Goal: Register for event/course

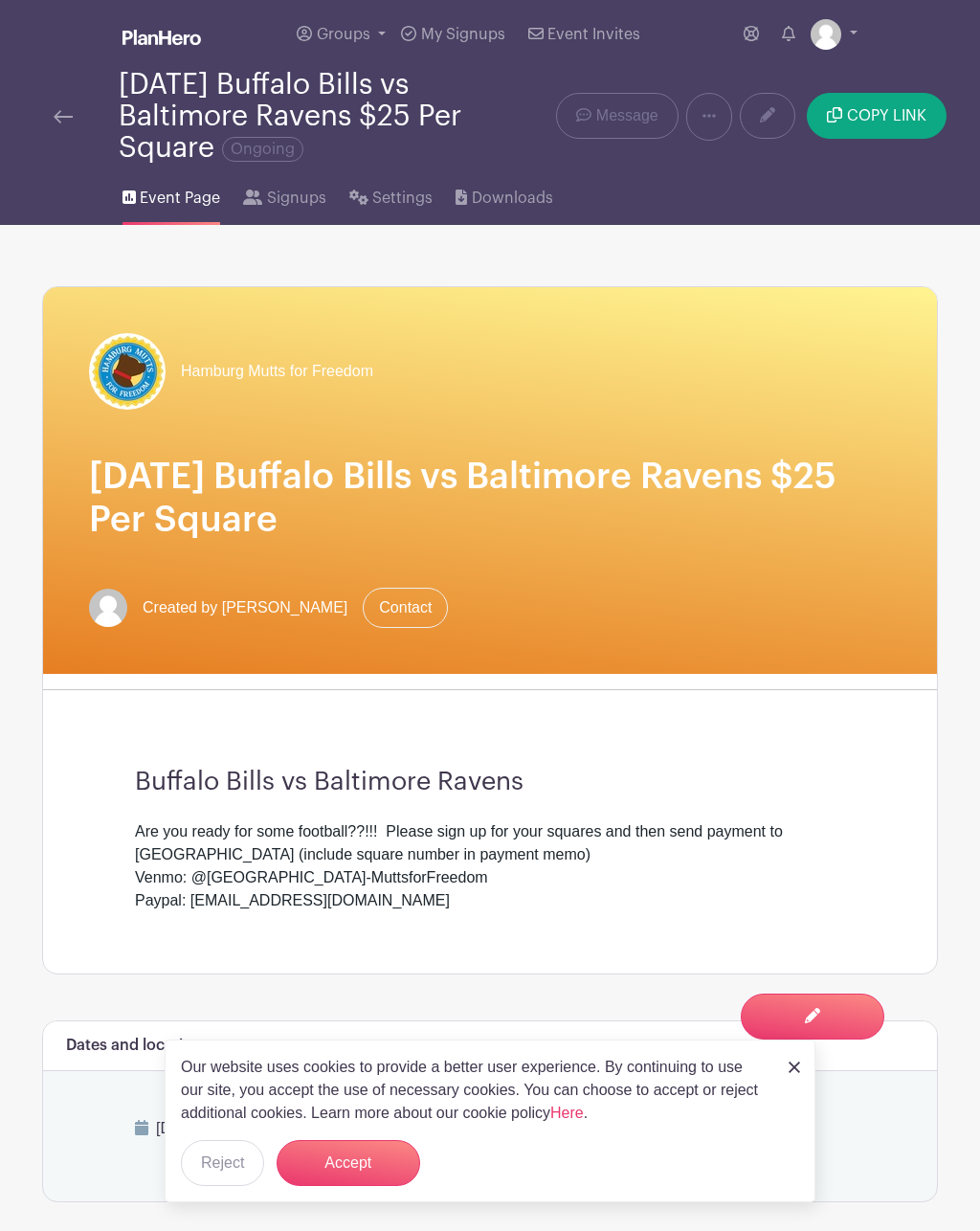
click at [385, 1166] on button "Accept" at bounding box center [348, 1163] width 143 height 46
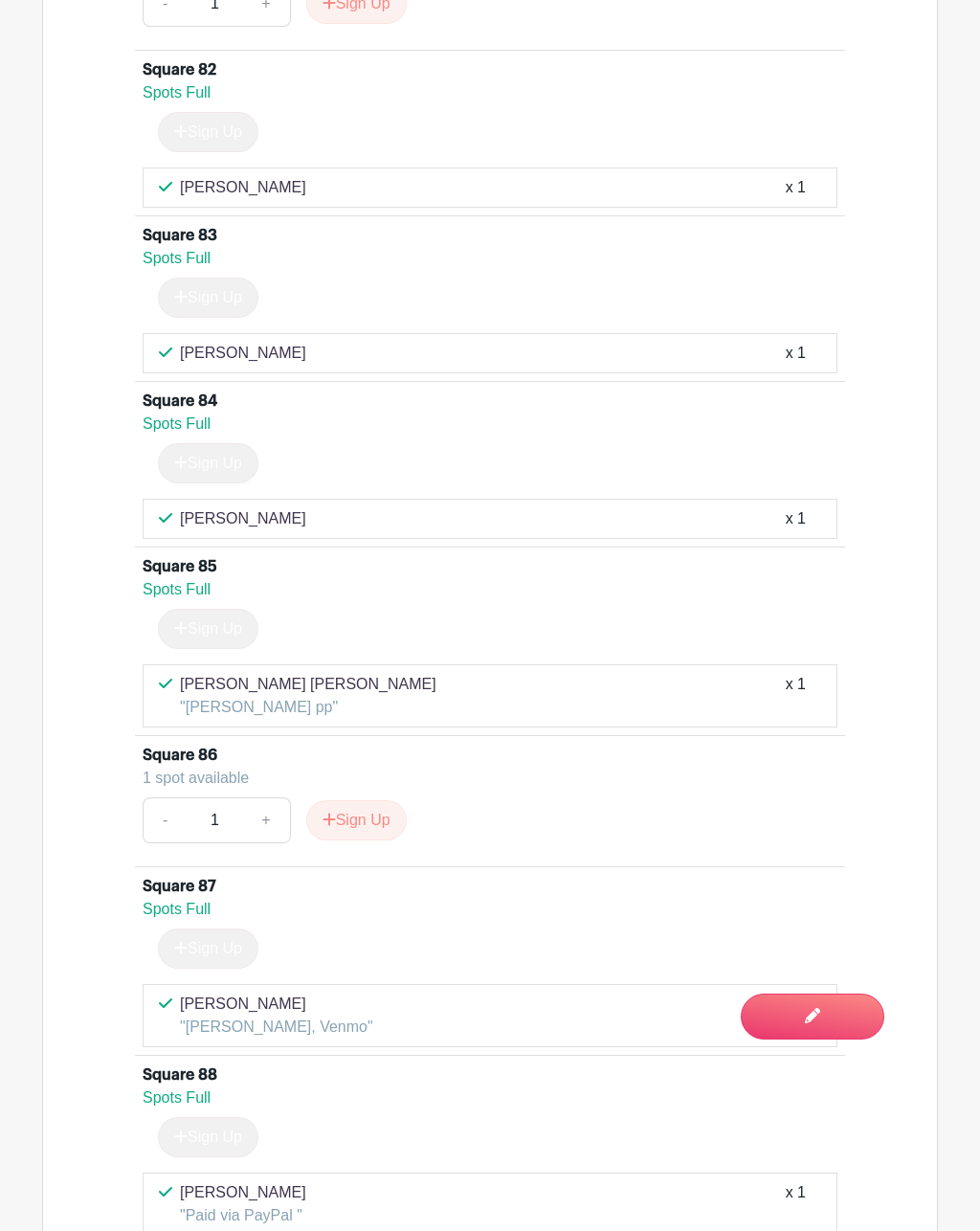
scroll to position [15723, 0]
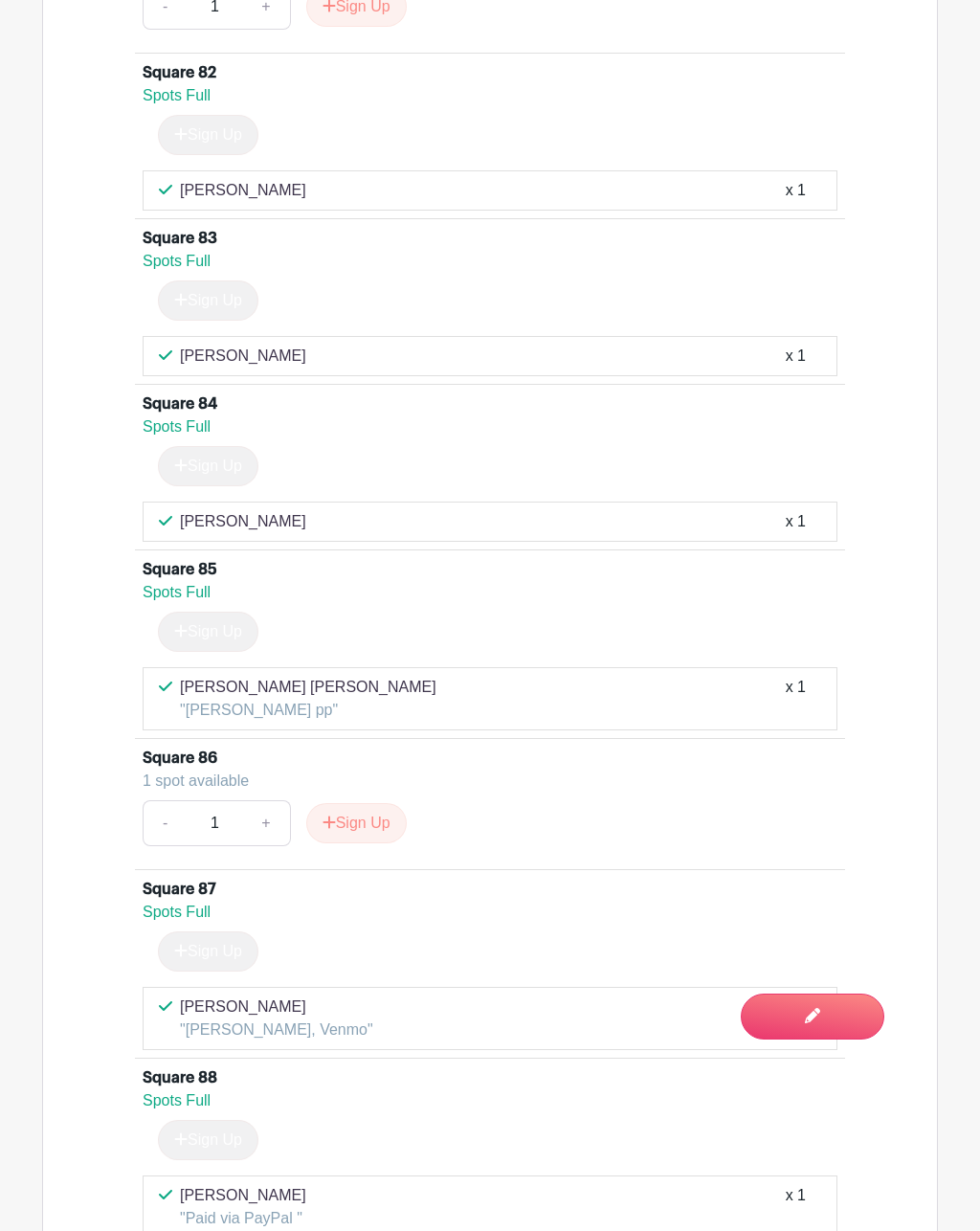
click at [359, 822] on button "Sign Up" at bounding box center [356, 824] width 101 height 40
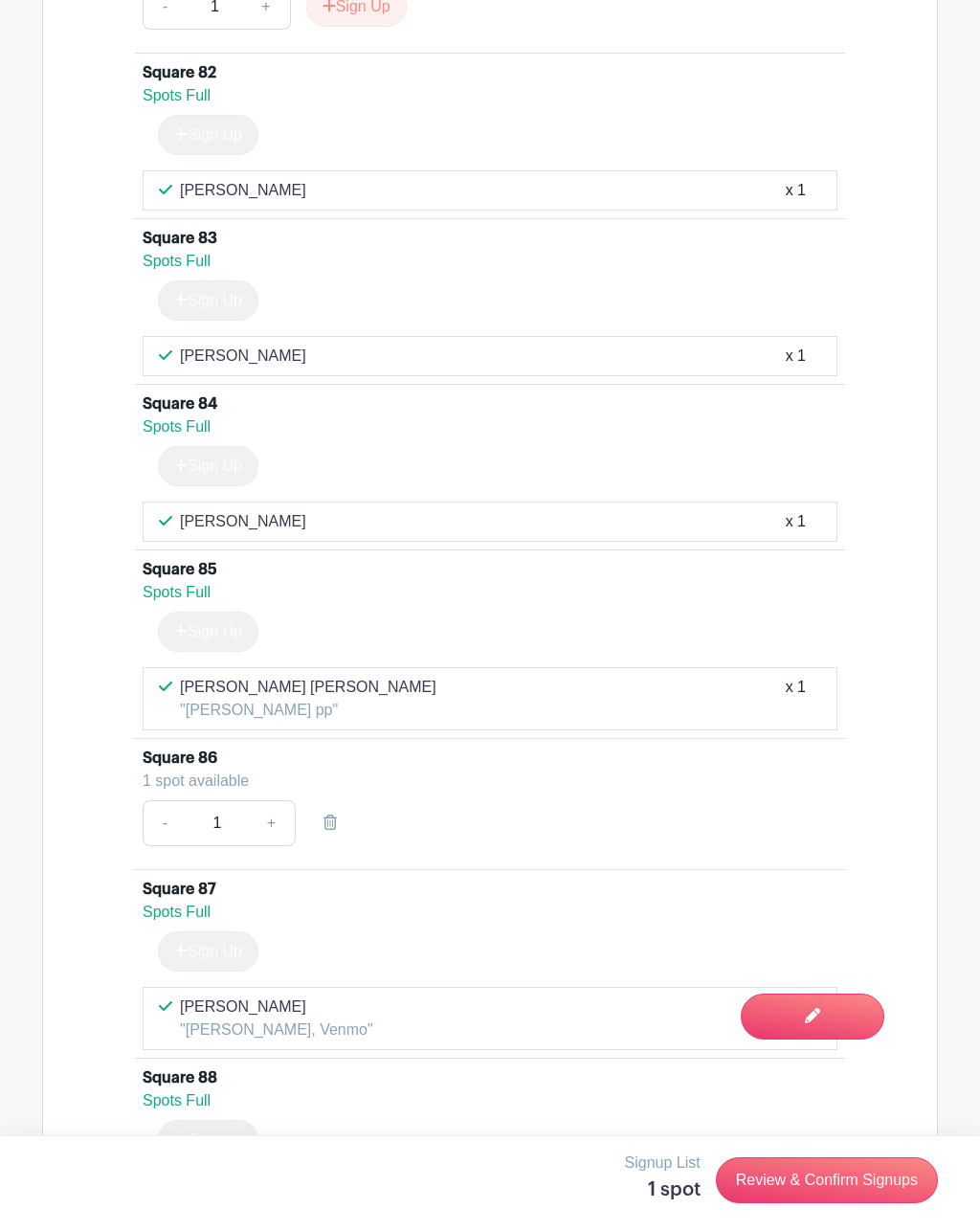
click at [0, 0] on span "Switch to Edit Mode" at bounding box center [0, 0] width 0 height 0
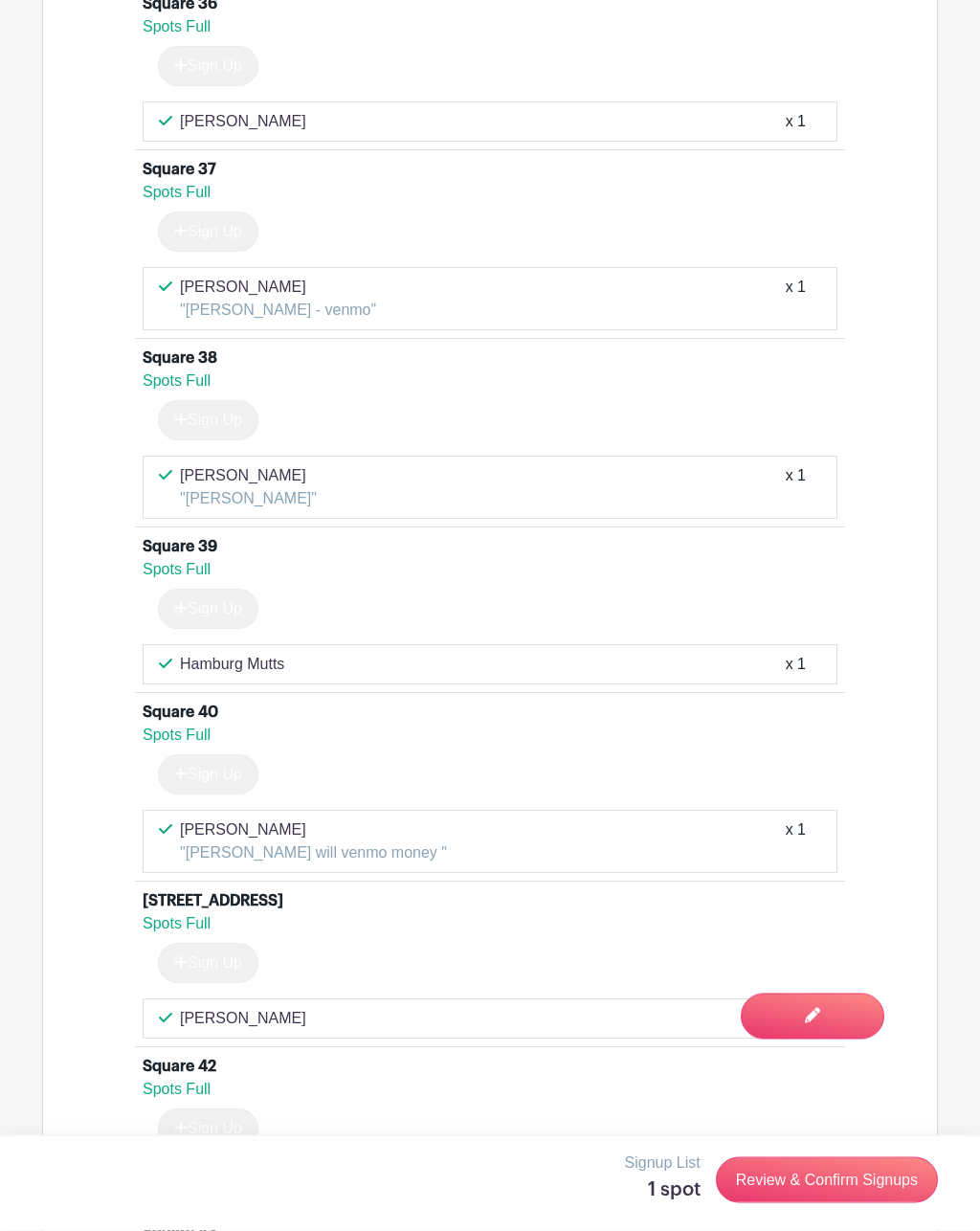
scroll to position [7682, 0]
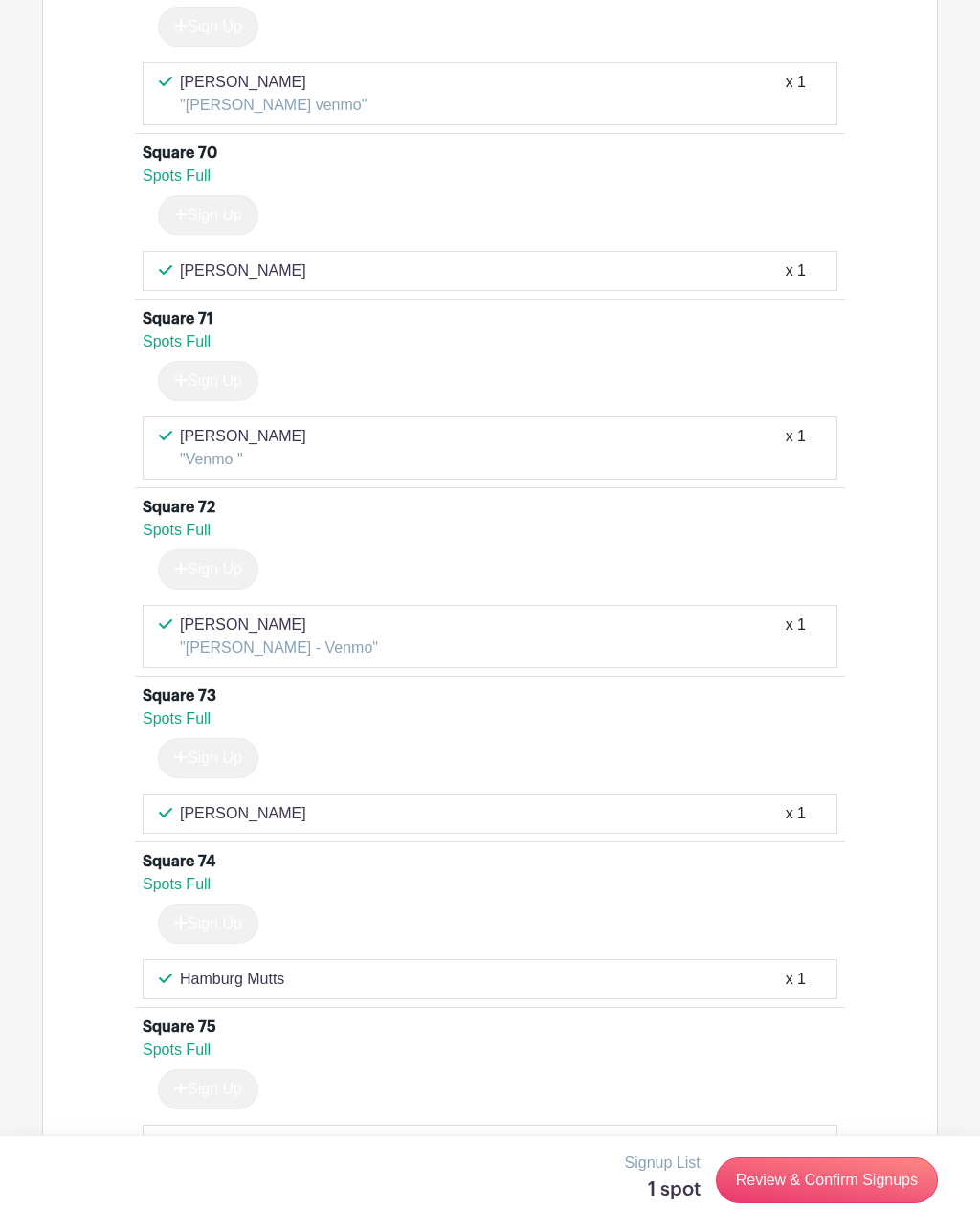
scroll to position [13456, 0]
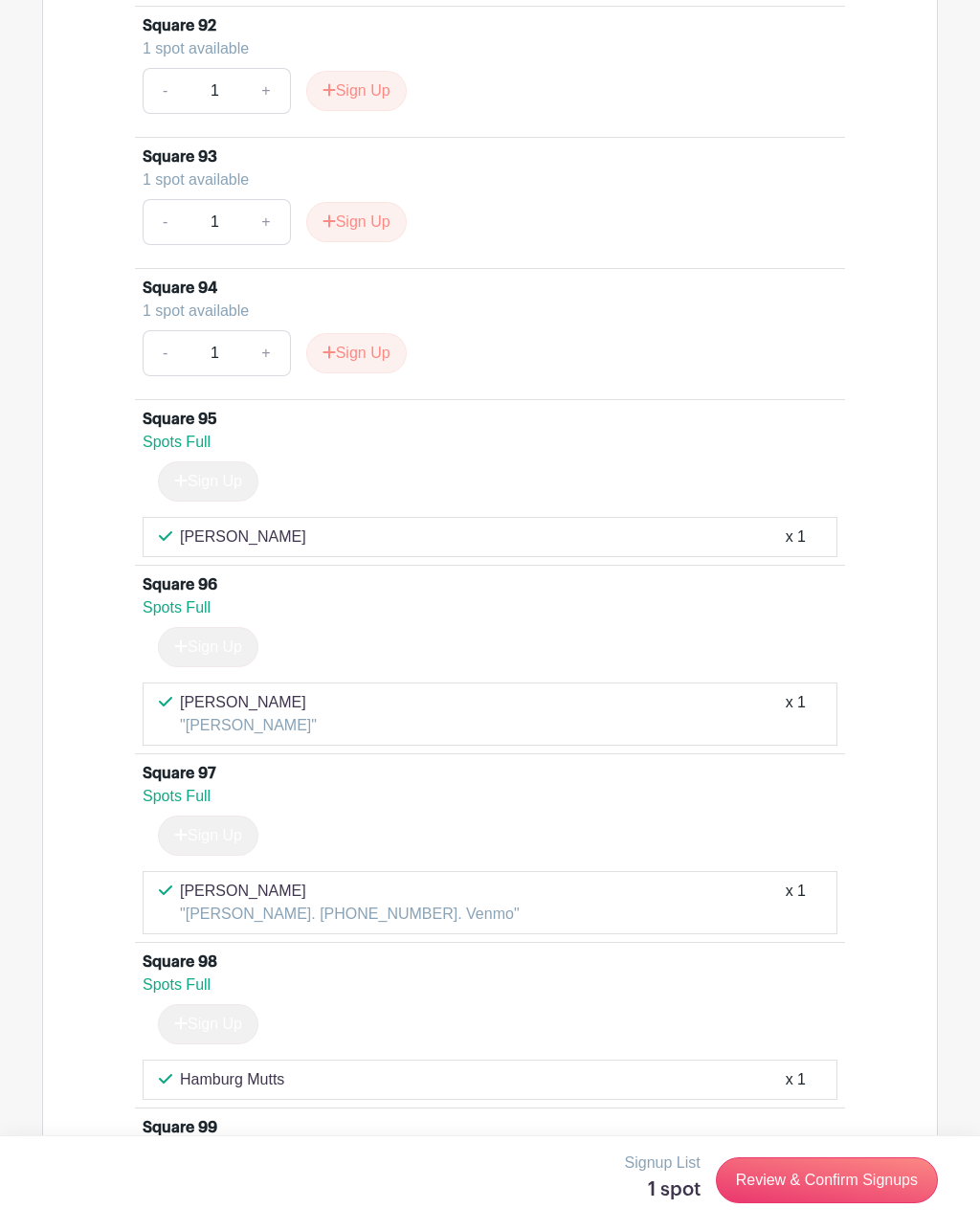
scroll to position [17602, 0]
